Goal: Find specific page/section: Find specific page/section

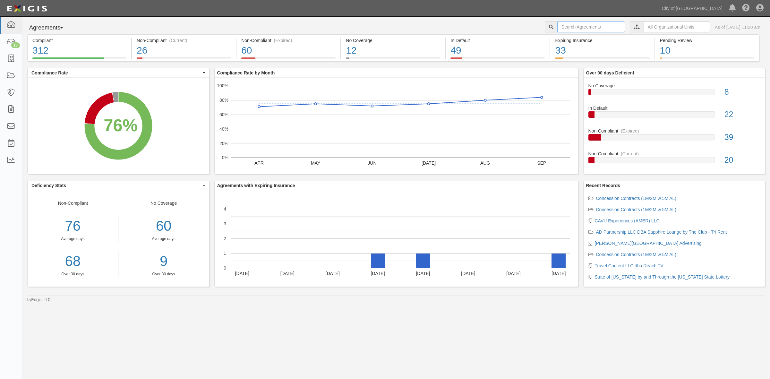
click at [581, 28] on input "text" at bounding box center [591, 26] width 68 height 11
type input "[PERSON_NAME]"
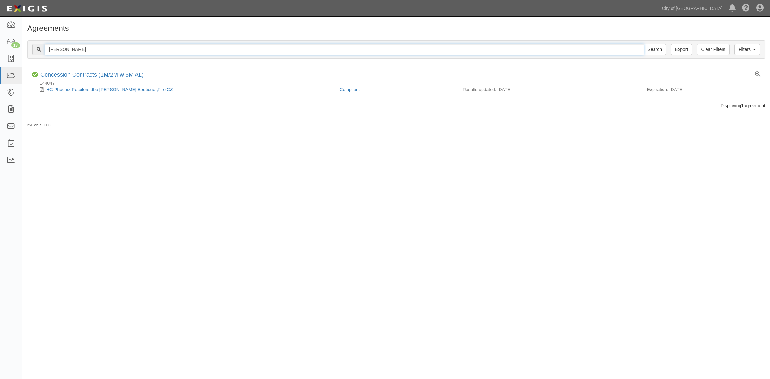
click at [361, 47] on input "[PERSON_NAME]" at bounding box center [344, 49] width 599 height 11
type input "Stellar"
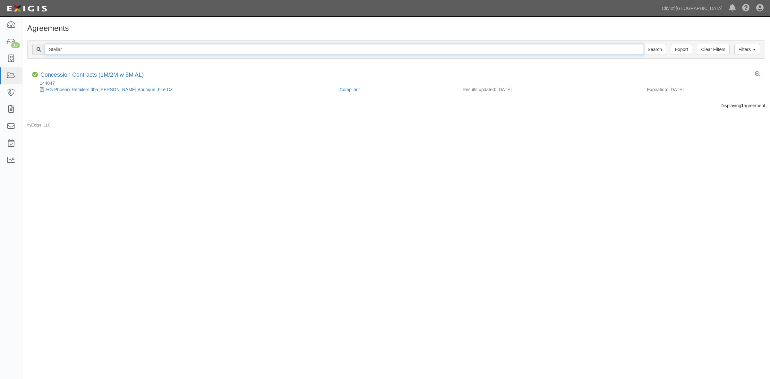
click at [644, 44] on input "Search" at bounding box center [655, 49] width 22 height 11
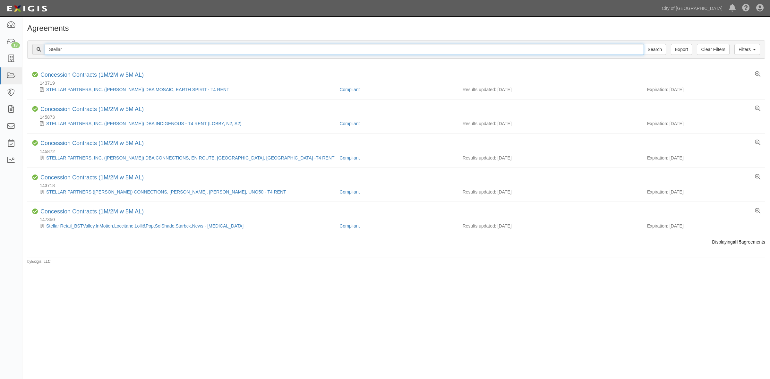
click at [361, 47] on input "Stellar" at bounding box center [344, 49] width 599 height 11
type input "Avolta"
click at [644, 44] on input "Search" at bounding box center [655, 49] width 22 height 11
